Goal: Find specific page/section: Find specific page/section

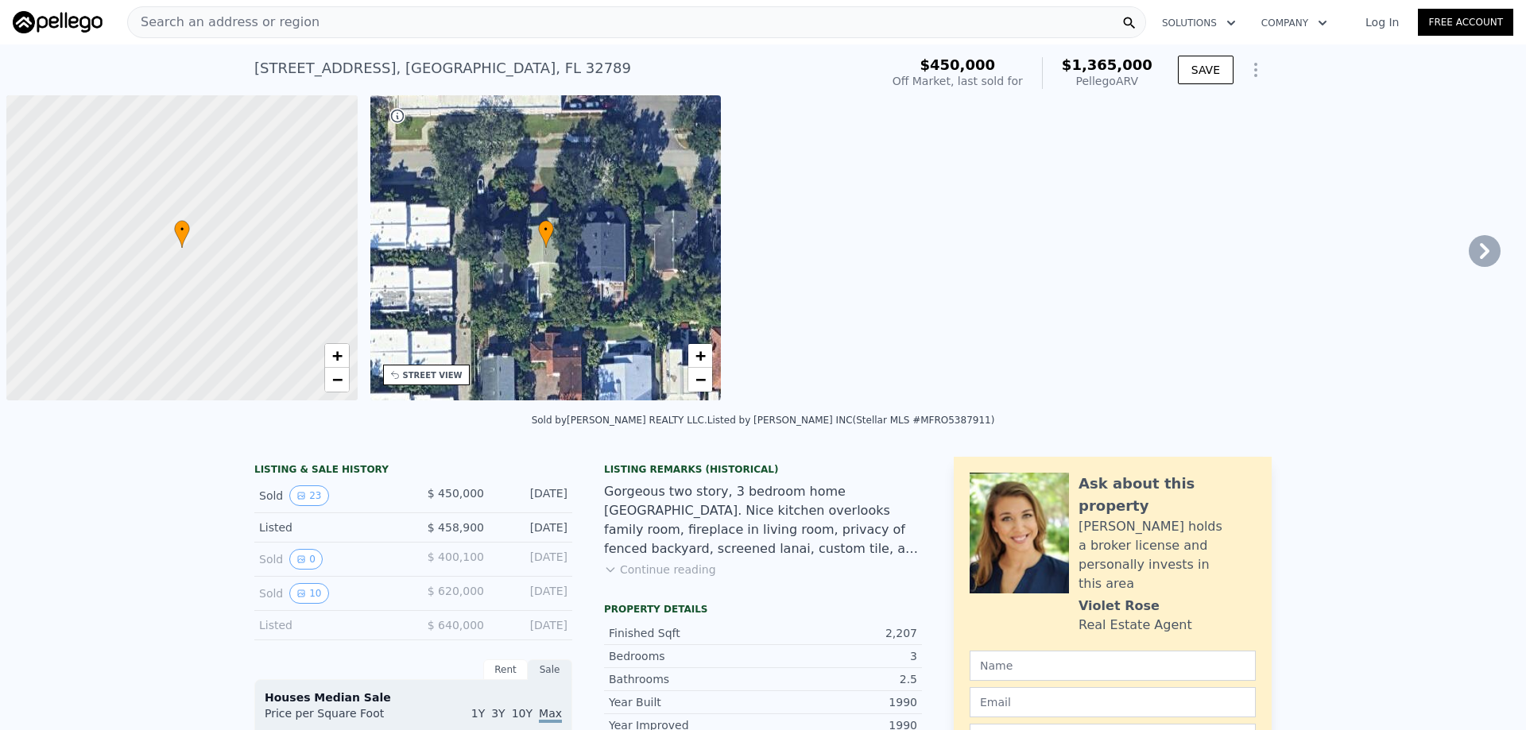
scroll to position [0, 6]
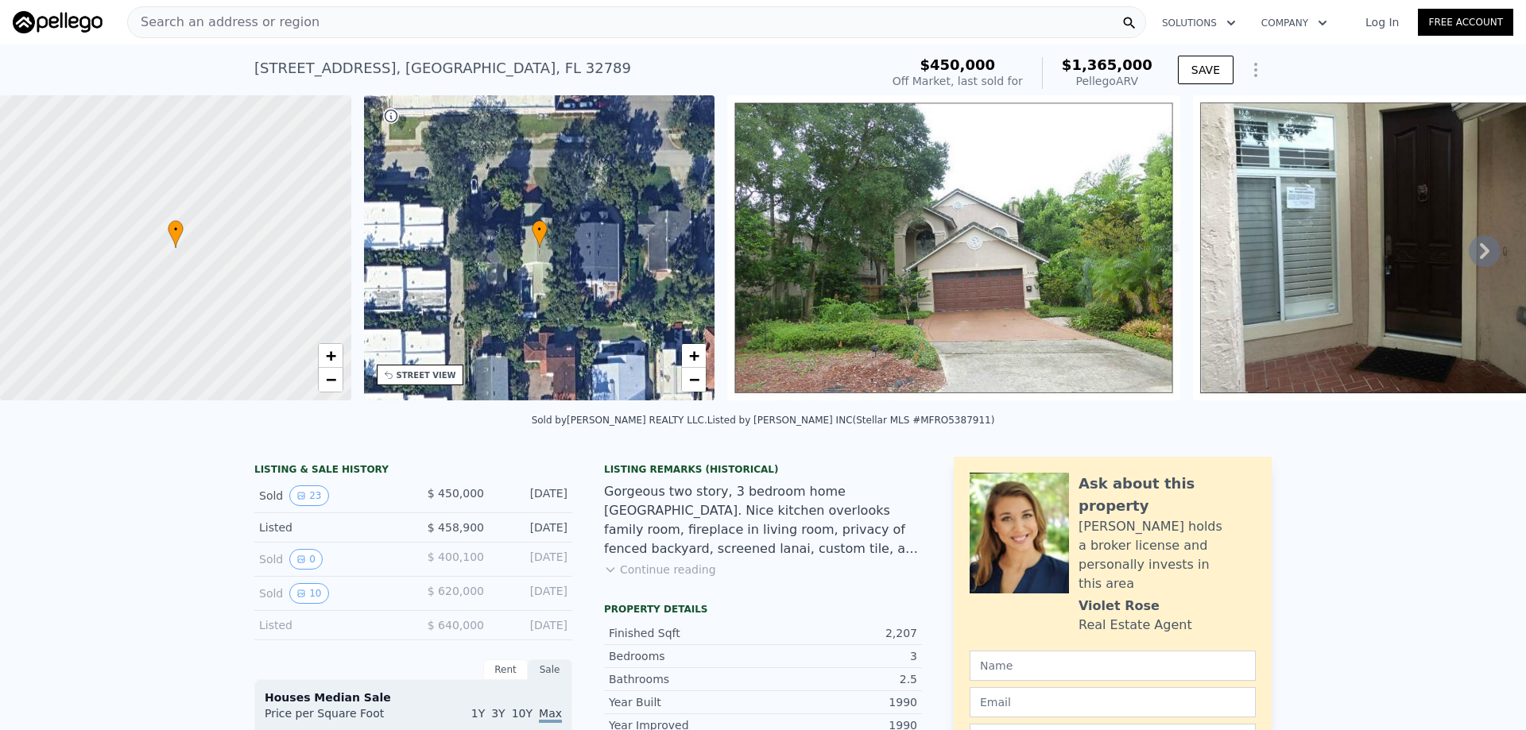
click at [585, 27] on div "Search an address or region" at bounding box center [636, 22] width 1019 height 32
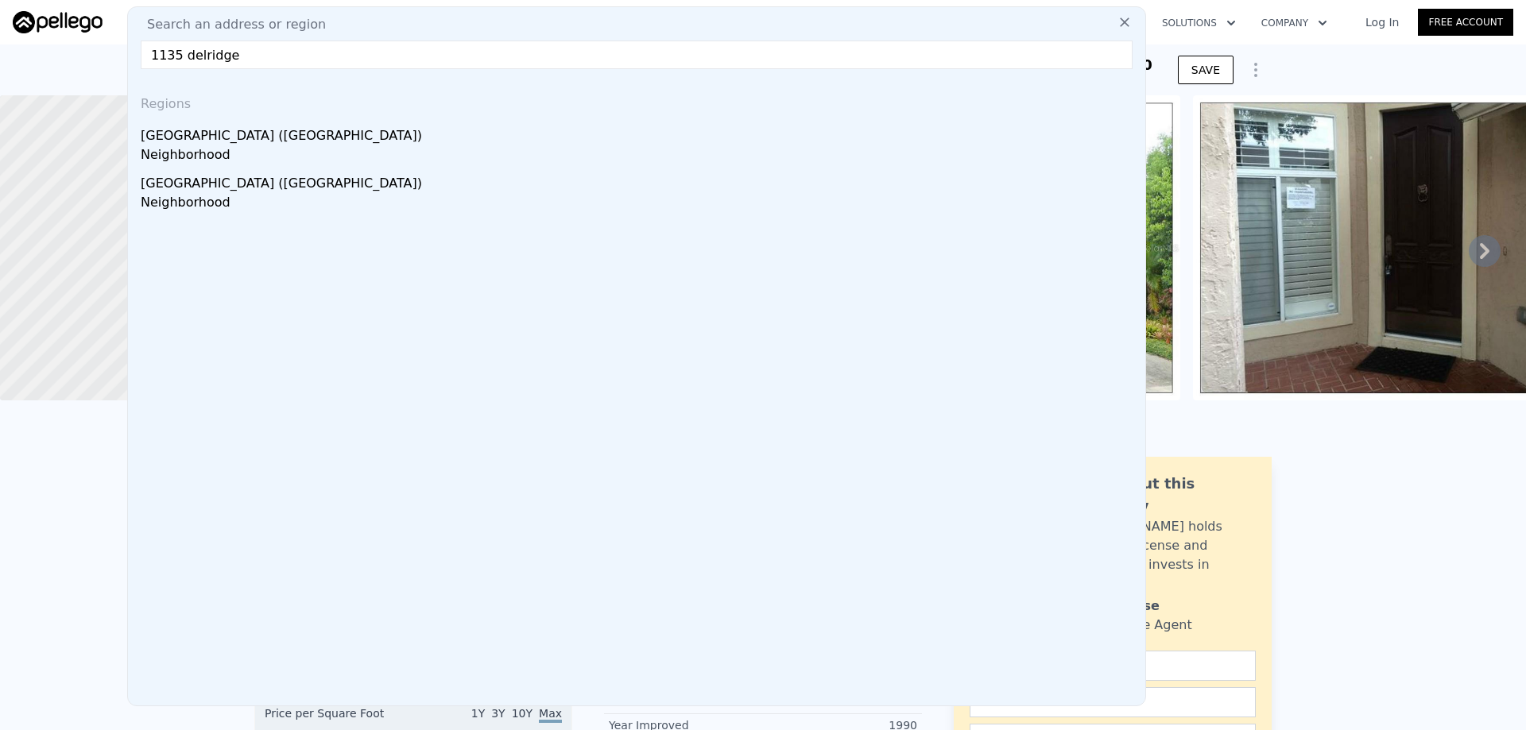
click at [649, 64] on input "1135 delridge" at bounding box center [637, 55] width 992 height 29
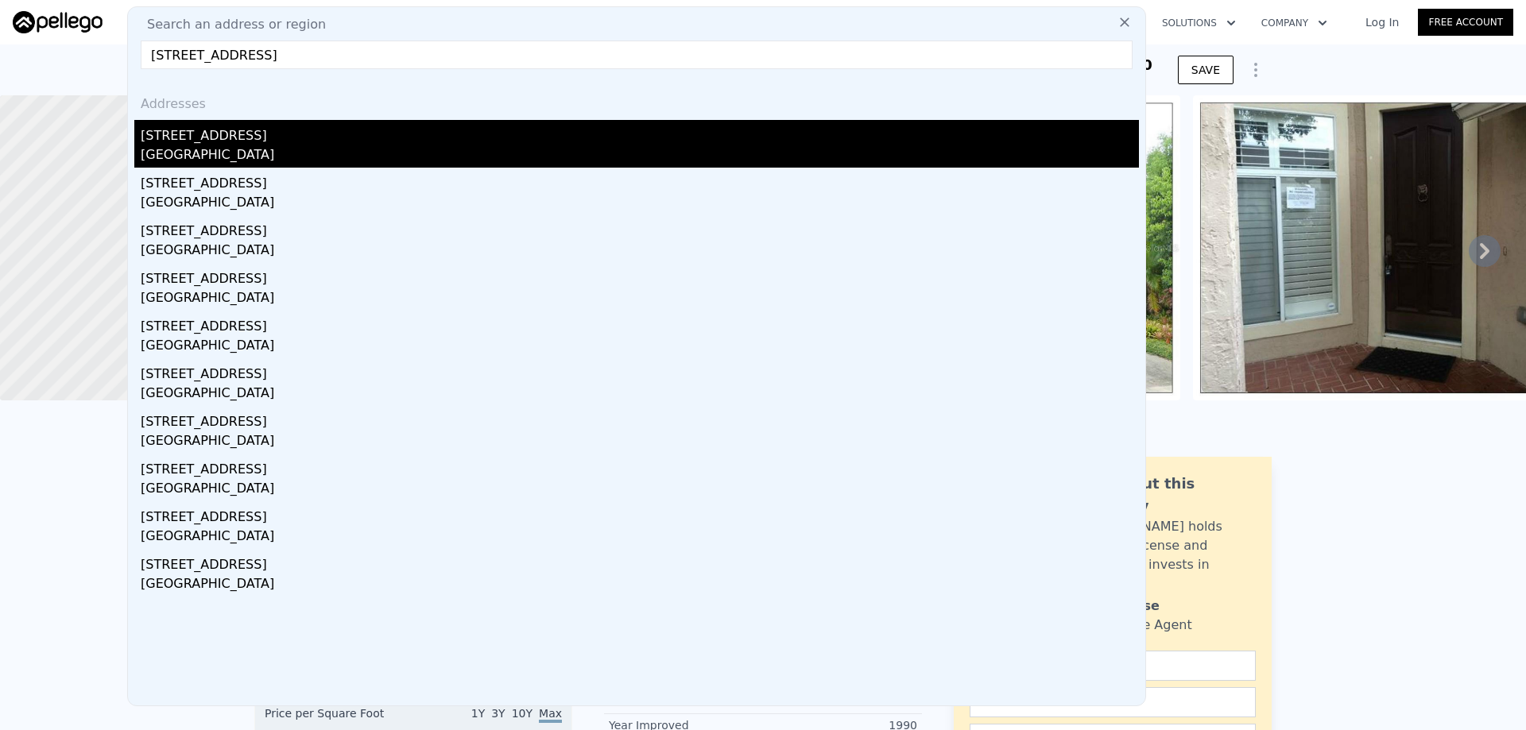
type input "[STREET_ADDRESS]"
click at [315, 151] on div "[GEOGRAPHIC_DATA]" at bounding box center [640, 156] width 998 height 22
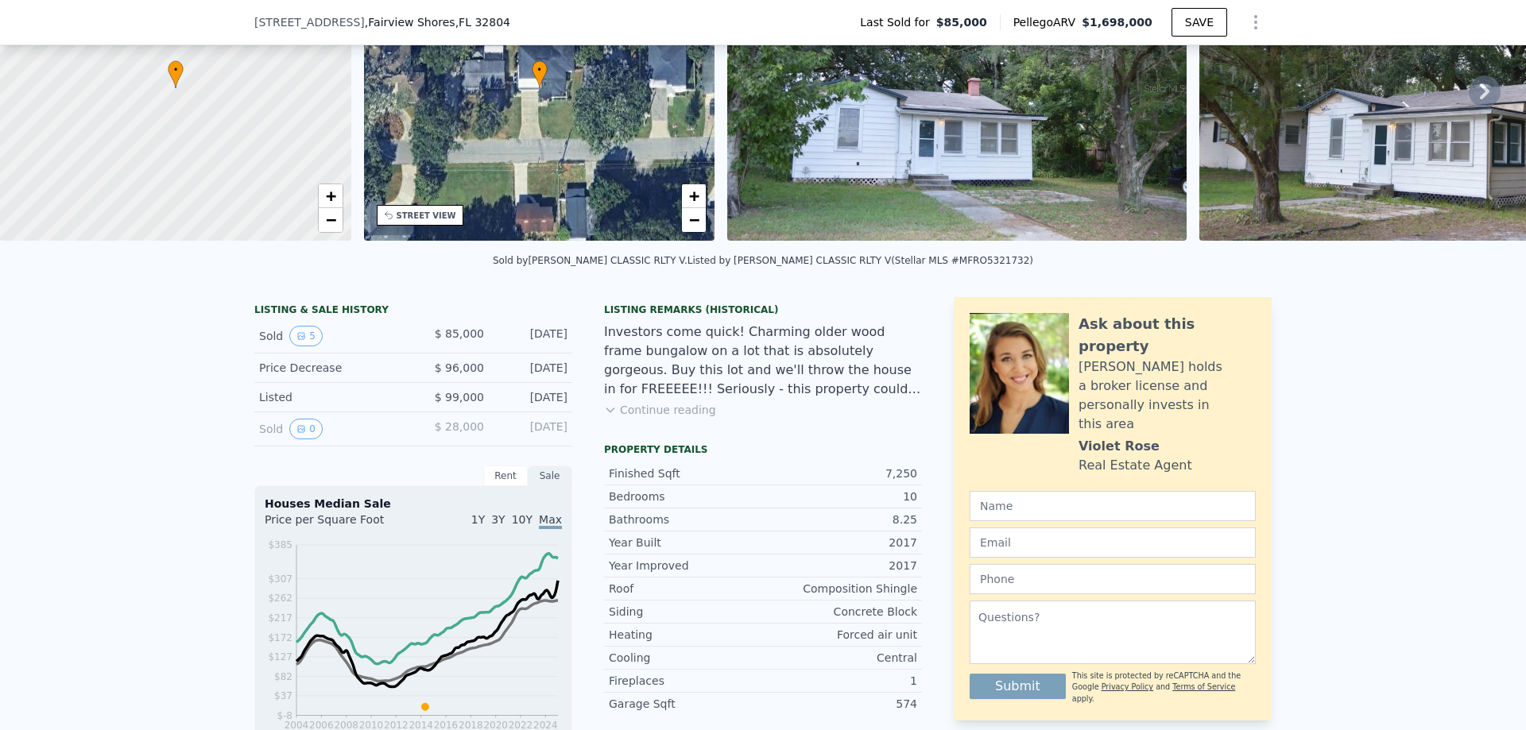
scroll to position [153, 0]
click at [299, 347] on button "5" at bounding box center [305, 337] width 33 height 21
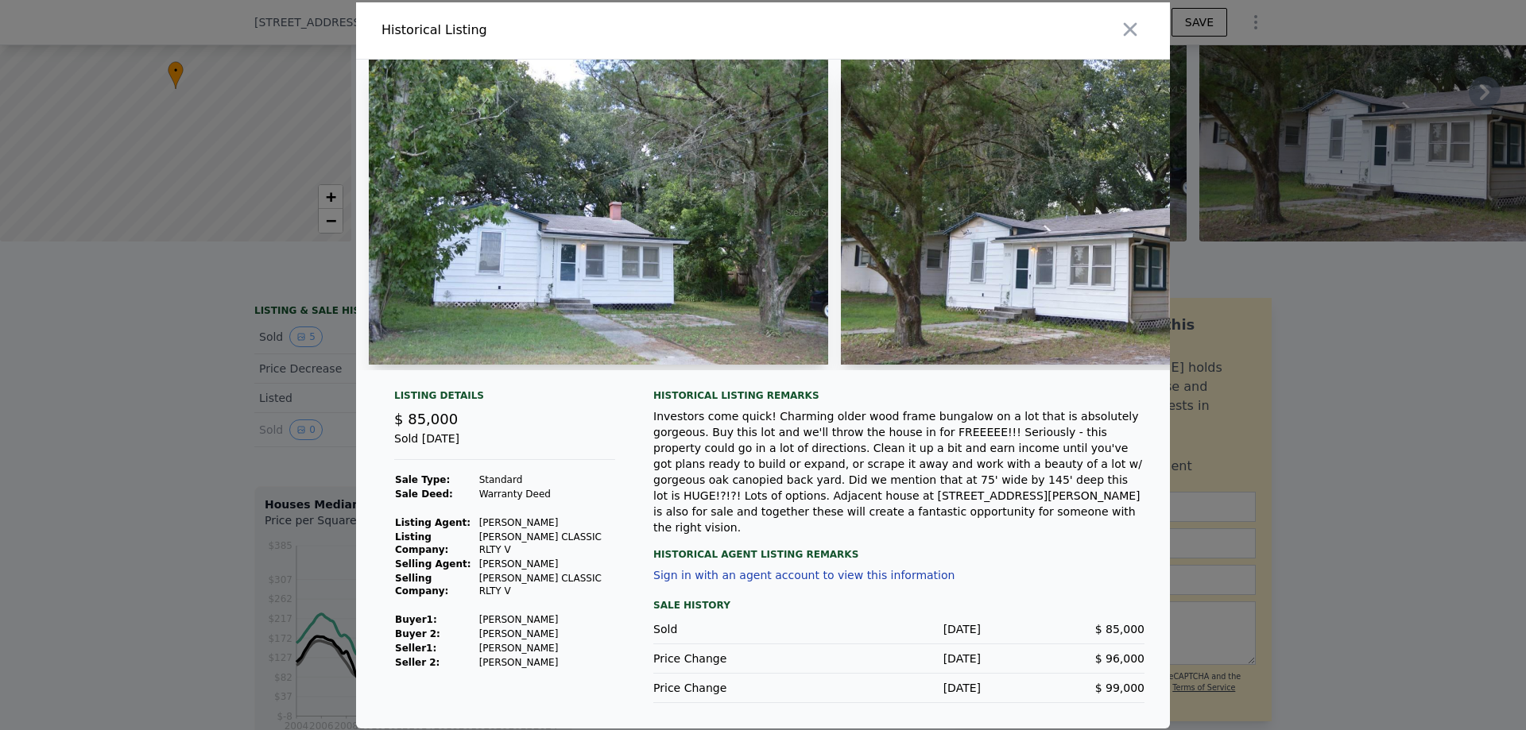
click at [179, 335] on div at bounding box center [763, 365] width 1526 height 730
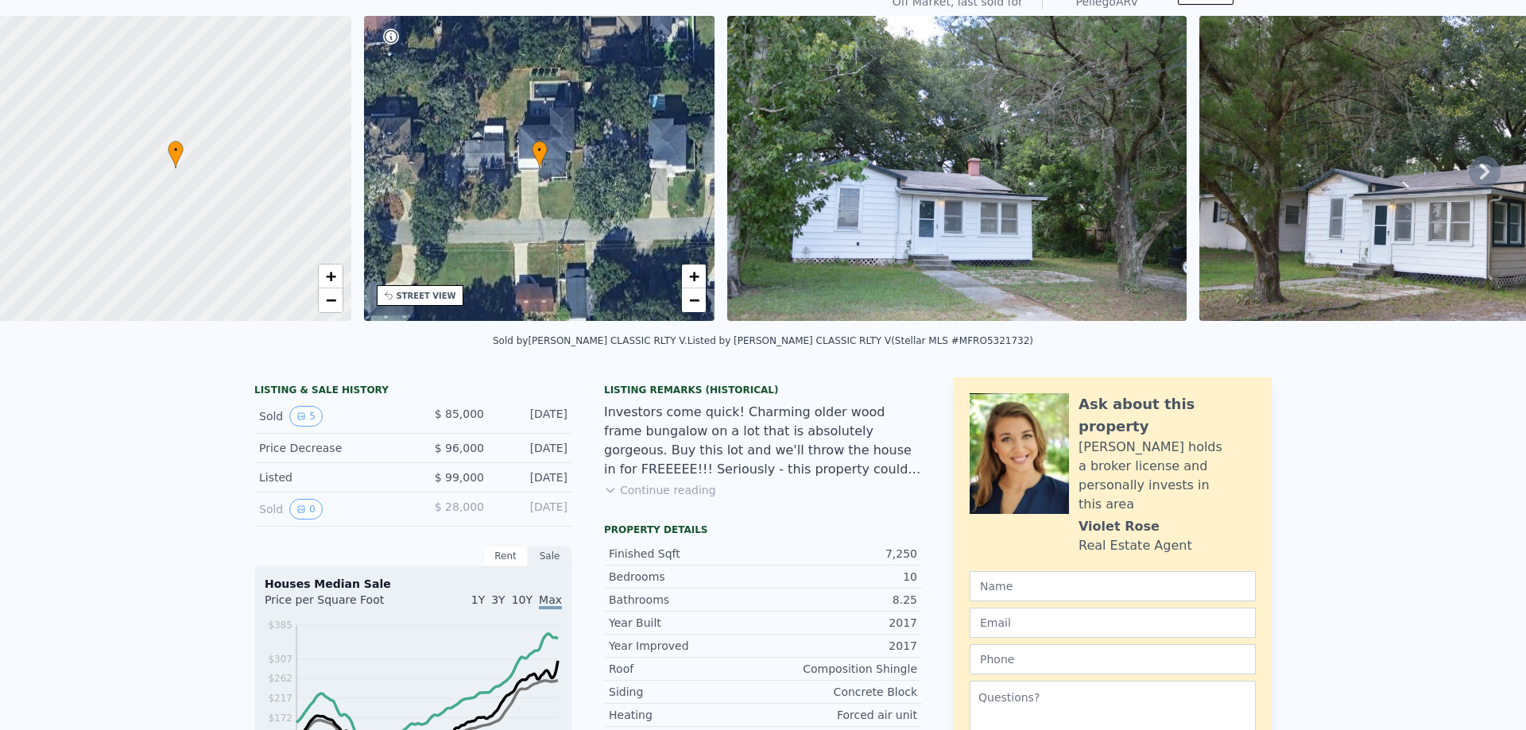
scroll to position [6, 0]
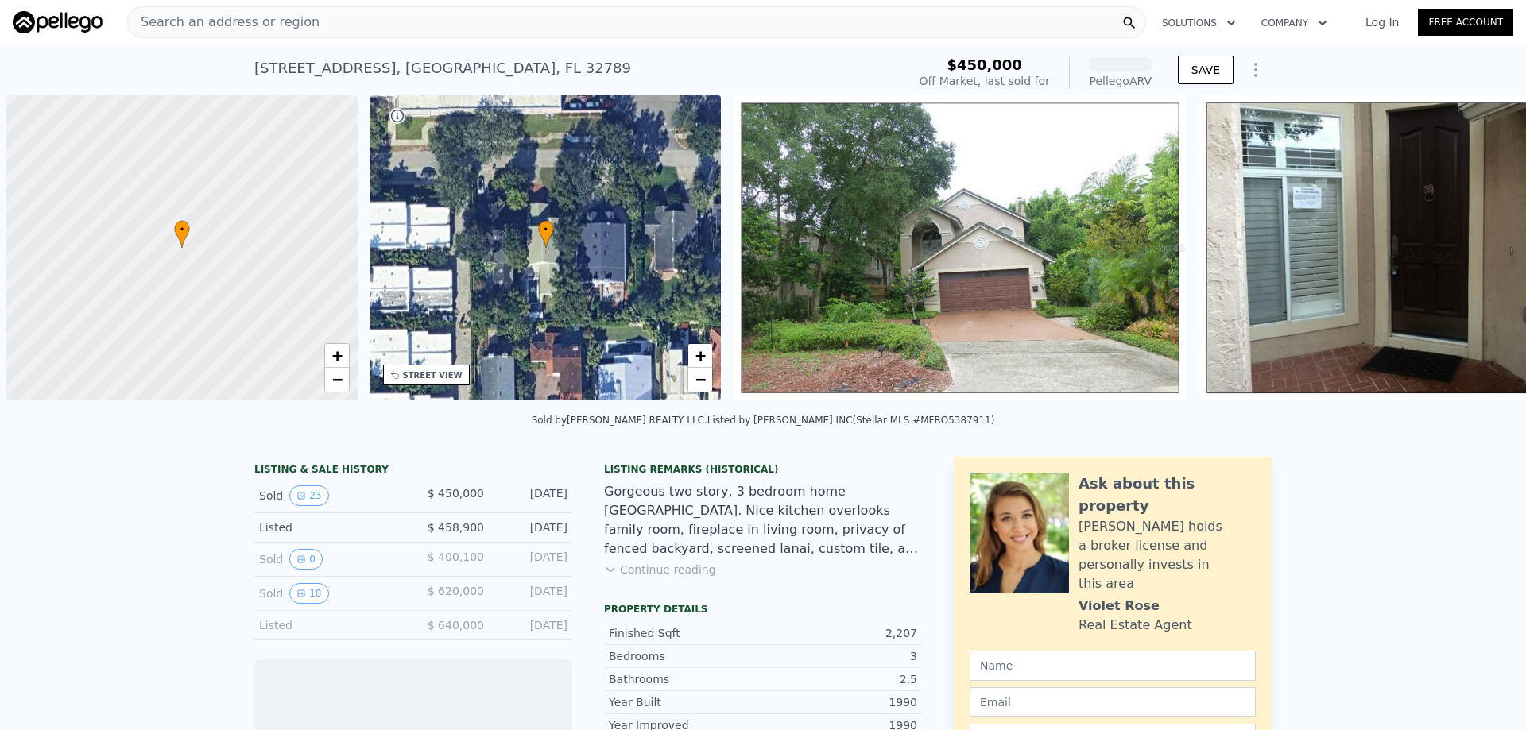
scroll to position [0, 6]
